Goal: Task Accomplishment & Management: Use online tool/utility

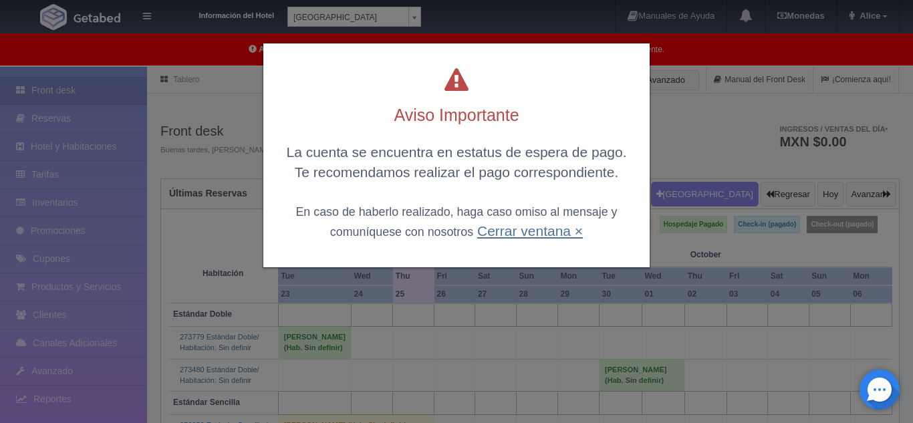
click at [521, 228] on link "Cerrar ventana ×" at bounding box center [530, 230] width 106 height 15
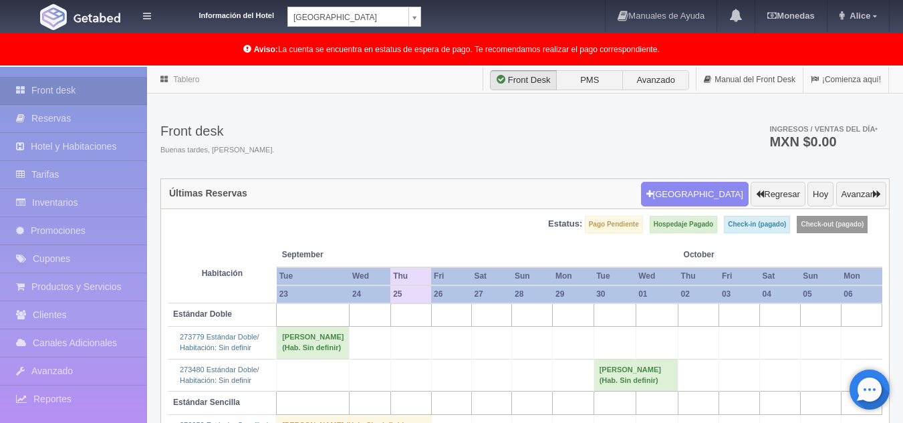
click at [383, 67] on body "Información del Hotel [GEOGRAPHIC_DATA] Campeche [GEOGRAPHIC_DATA] Campeche [GE…" at bounding box center [451, 402] width 903 height 671
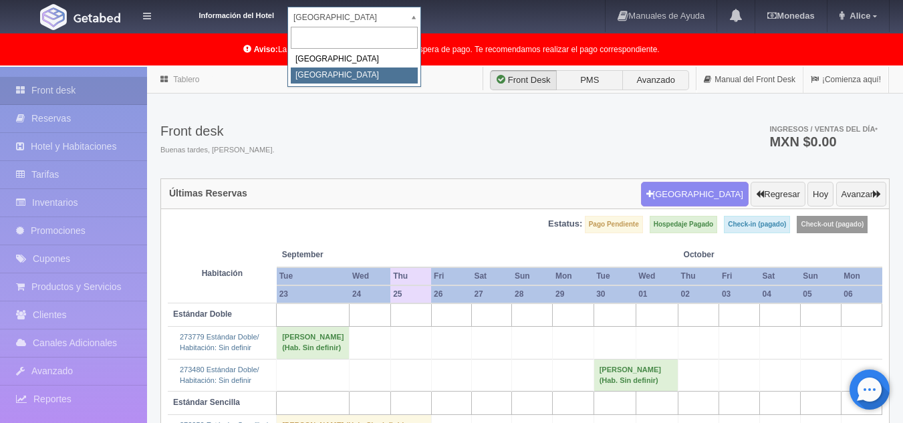
select select "375"
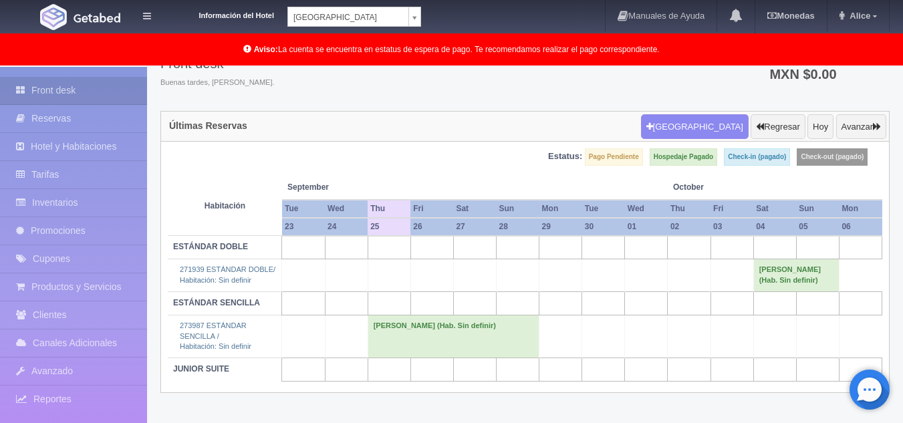
scroll to position [68, 0]
click at [400, 342] on td "[PERSON_NAME] (Hab. Sin definir)" at bounding box center [452, 335] width 171 height 43
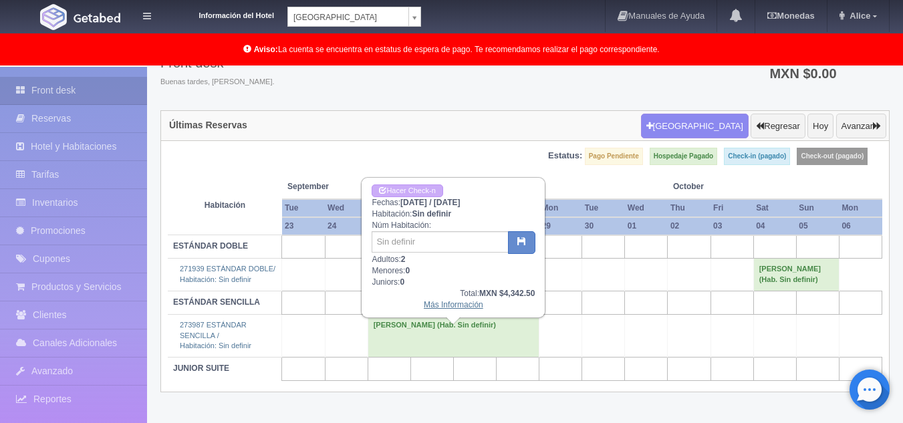
click at [462, 305] on link "Más Información" at bounding box center [453, 304] width 59 height 9
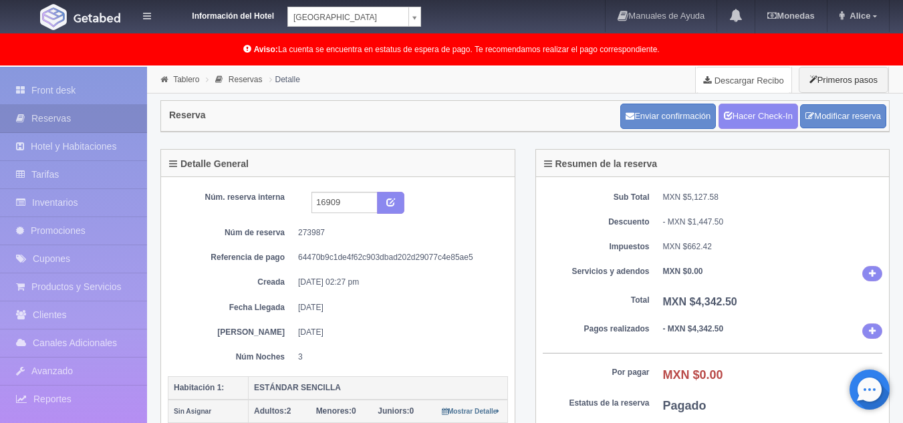
click at [726, 76] on link "Descargar Recibo" at bounding box center [743, 80] width 96 height 27
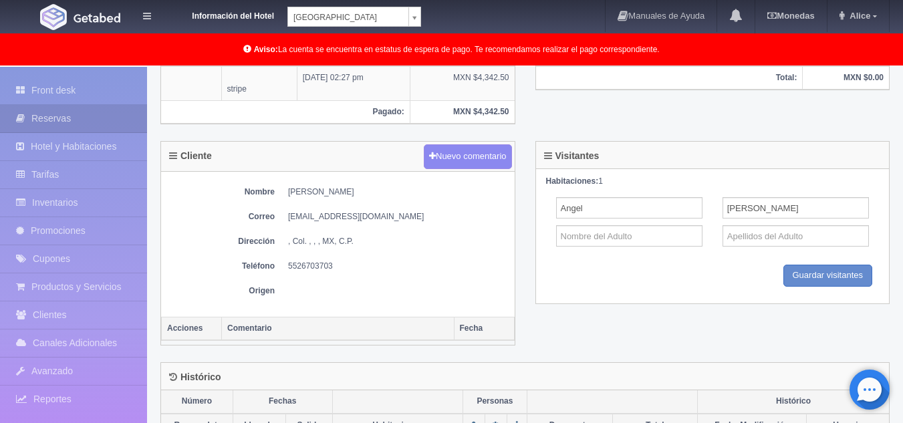
scroll to position [601, 0]
